Goal: Information Seeking & Learning: Learn about a topic

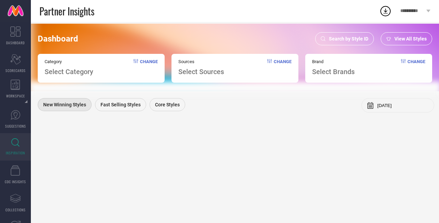
click at [12, 141] on icon at bounding box center [15, 142] width 8 height 9
click at [108, 68] on div "Category Select Category Change" at bounding box center [101, 68] width 127 height 29
click at [15, 116] on icon at bounding box center [15, 115] width 10 height 10
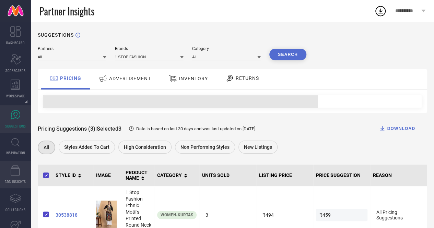
click at [14, 173] on icon at bounding box center [16, 170] width 10 height 10
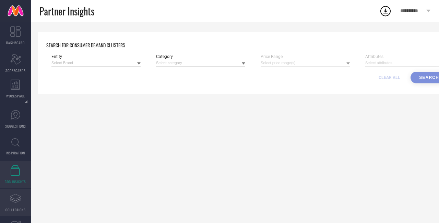
click at [12, 205] on link "Assortments Created with Sketch. COLLECTIONS" at bounding box center [15, 202] width 31 height 27
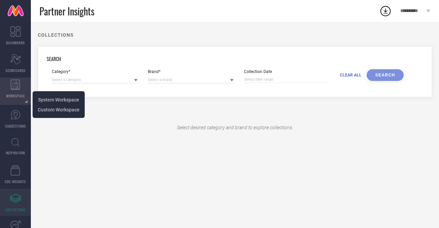
click at [16, 88] on icon at bounding box center [15, 85] width 9 height 10
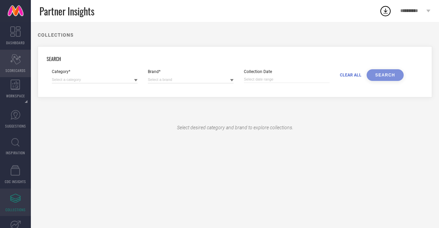
click at [18, 64] on icon "Scorecard" at bounding box center [15, 59] width 11 height 10
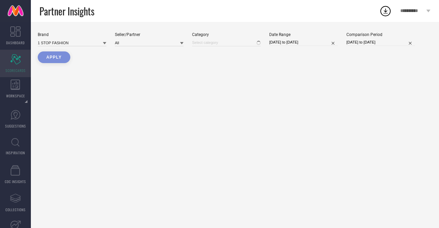
type input "All"
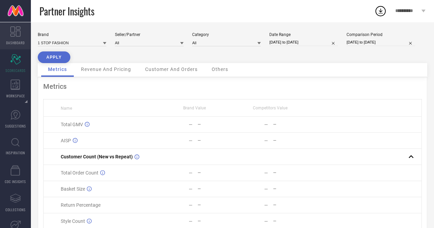
click at [16, 39] on link "DASHBOARD" at bounding box center [15, 35] width 31 height 27
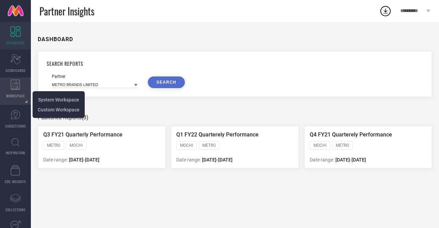
click at [15, 92] on div "WORKSPACE" at bounding box center [15, 90] width 31 height 27
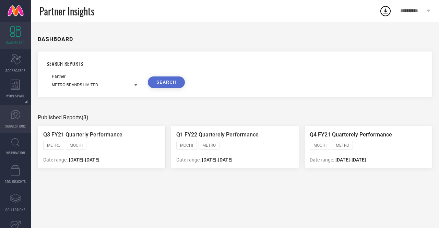
click at [13, 118] on icon at bounding box center [16, 115] width 10 height 10
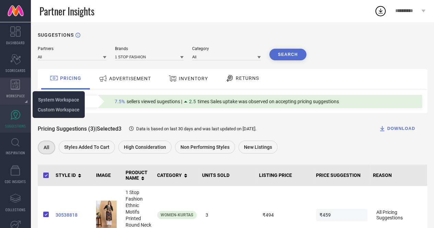
click at [18, 87] on icon at bounding box center [16, 85] width 10 height 10
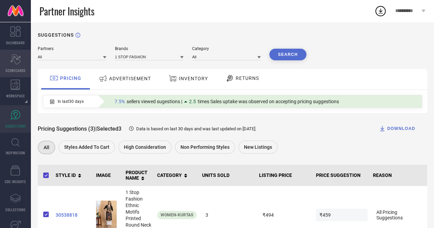
click at [19, 63] on icon "Scorecard" at bounding box center [15, 59] width 11 height 10
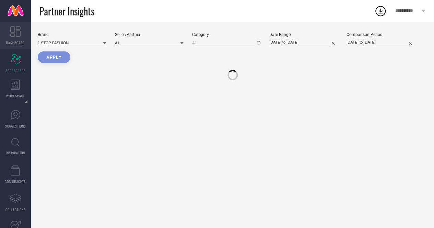
click at [22, 41] on span "DASHBOARD" at bounding box center [15, 42] width 19 height 5
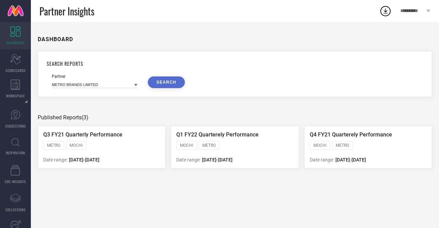
click at [212, 139] on div "Q1 FY22 Quarterely Performance" at bounding box center [234, 135] width 117 height 8
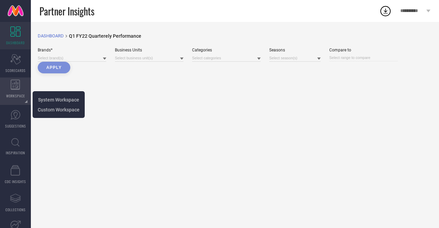
click at [12, 82] on icon at bounding box center [16, 85] width 10 height 10
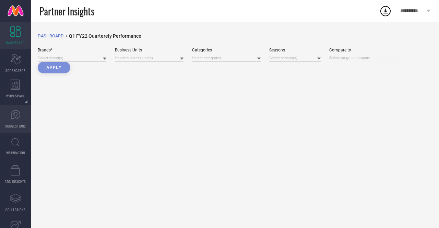
click at [14, 115] on icon at bounding box center [15, 115] width 4 height 6
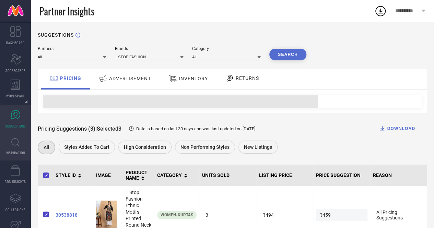
click at [17, 149] on link "INSPIRATION" at bounding box center [15, 146] width 31 height 27
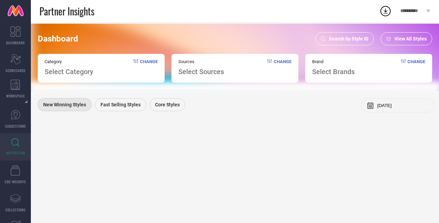
click at [102, 74] on div "Category Select Category Change" at bounding box center [101, 68] width 127 height 29
click at [339, 39] on span "Search by Style ID" at bounding box center [348, 38] width 39 height 5
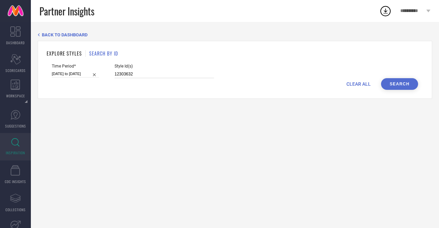
drag, startPoint x: 136, startPoint y: 76, endPoint x: 120, endPoint y: 75, distance: 16.5
click at [120, 75] on input "12303632" at bounding box center [163, 74] width 99 height 8
type input "1"
paste input "26000088 29842184 30129337 34743632"
type input "26000088 29842184 30129337 34743632"
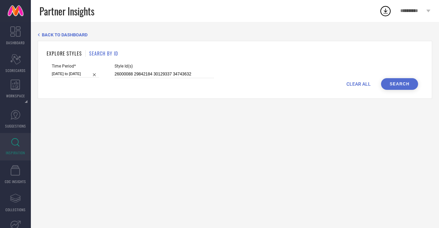
click at [402, 86] on button "Search" at bounding box center [399, 84] width 37 height 12
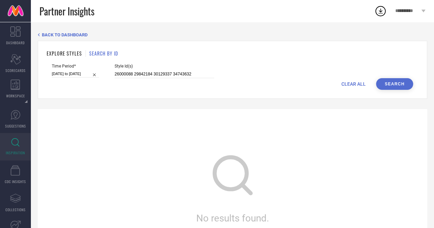
click at [69, 71] on input "[DATE] to [DATE]" at bounding box center [75, 73] width 47 height 7
select select "1"
select select "2025"
select select "2"
select select "2025"
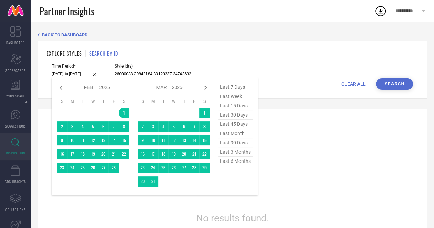
click at [233, 98] on span "last week" at bounding box center [235, 96] width 34 height 9
type input "[DATE] to [DATE]"
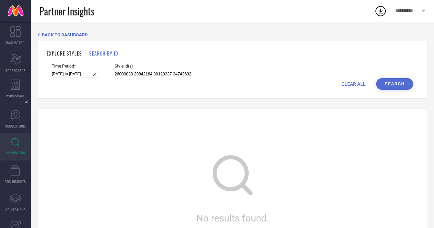
select select "7"
select select "2025"
select select "8"
select select "2025"
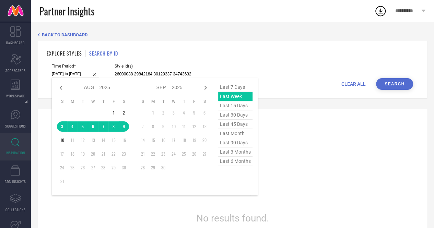
click at [70, 74] on input "[DATE] to [DATE]" at bounding box center [75, 73] width 47 height 7
click at [232, 121] on span "last 45 days" at bounding box center [235, 124] width 34 height 9
type input "[DATE] to [DATE]"
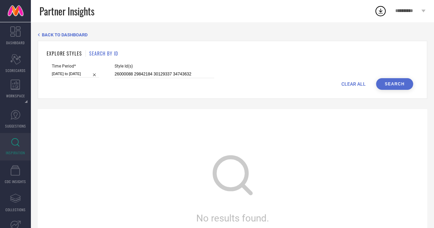
click at [393, 87] on button "Search" at bounding box center [394, 84] width 37 height 12
